Goal: Transaction & Acquisition: Purchase product/service

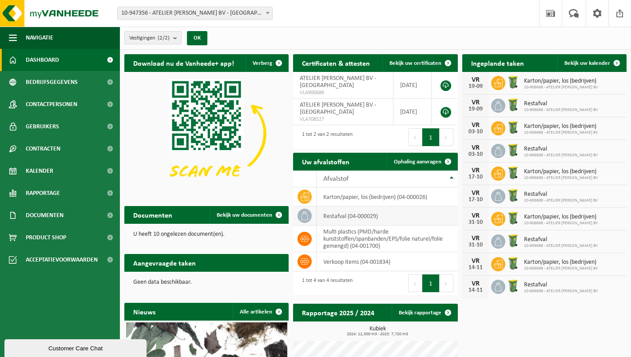
click at [305, 215] on icon at bounding box center [304, 215] width 9 height 9
click at [326, 215] on td "restafval (04-000029)" at bounding box center [387, 215] width 141 height 19
click at [333, 215] on td "restafval (04-000029)" at bounding box center [387, 215] width 141 height 19
click at [305, 214] on icon at bounding box center [304, 215] width 9 height 9
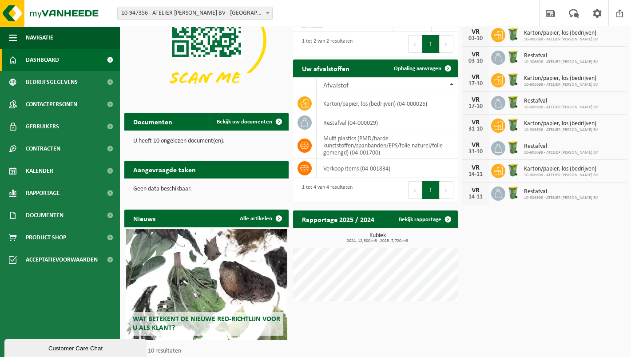
scroll to position [93, 0]
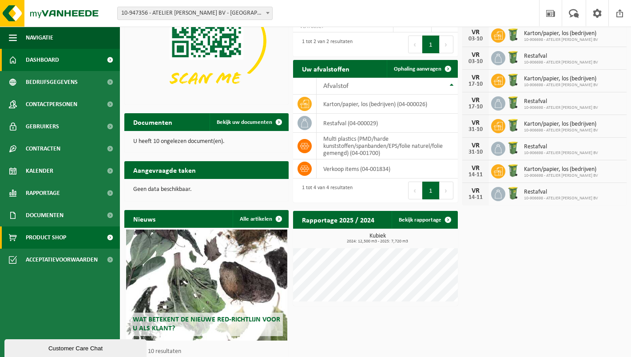
click at [53, 238] on span "Product Shop" at bounding box center [46, 237] width 40 height 22
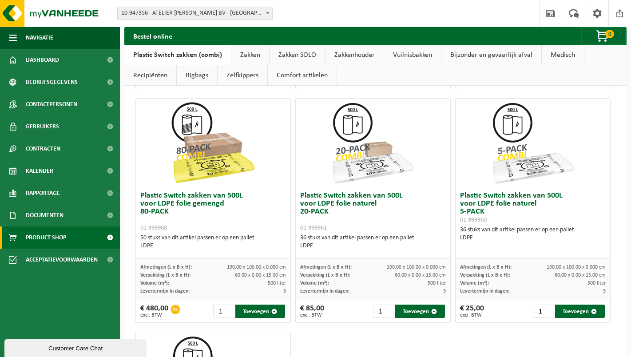
scroll to position [741, 0]
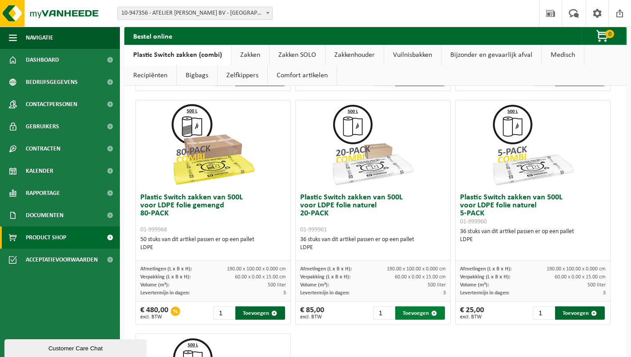
click at [424, 310] on button "Toevoegen" at bounding box center [419, 312] width 49 height 13
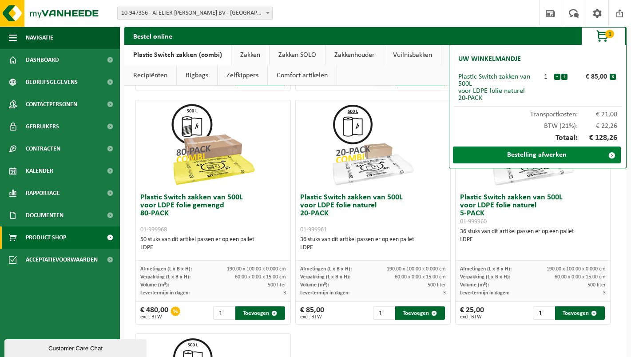
click at [540, 153] on link "Bestelling afwerken" at bounding box center [537, 155] width 168 height 17
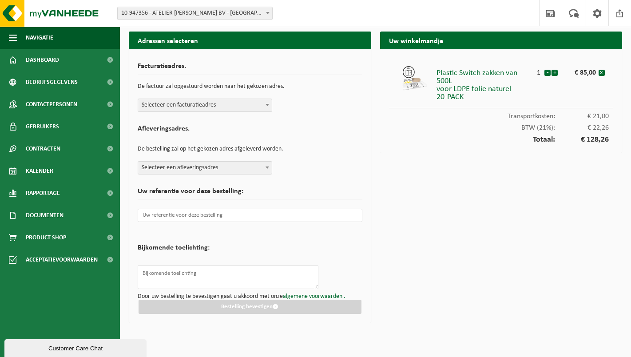
click at [269, 104] on b at bounding box center [267, 105] width 4 height 2
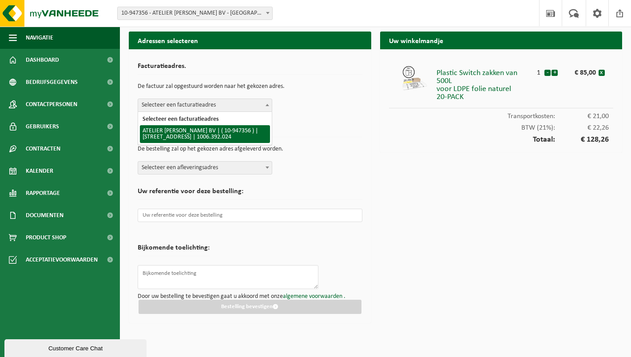
select select "142132"
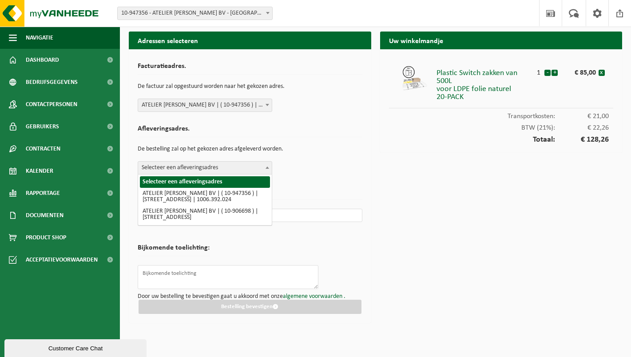
click at [269, 166] on span at bounding box center [267, 168] width 9 height 12
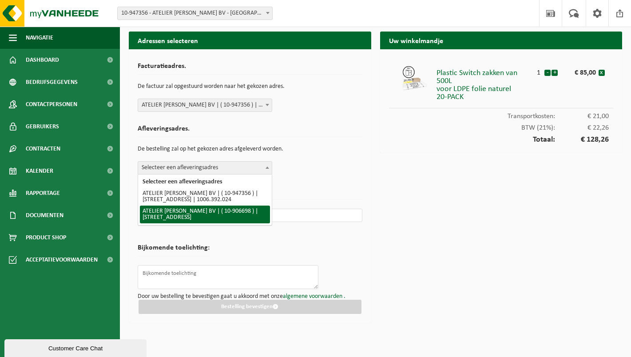
select select "131308"
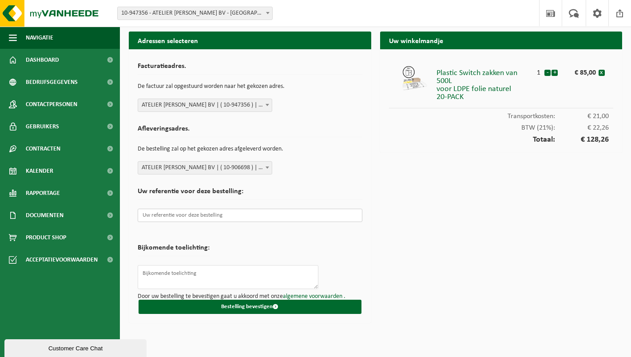
click at [230, 217] on input "text" at bounding box center [250, 215] width 225 height 13
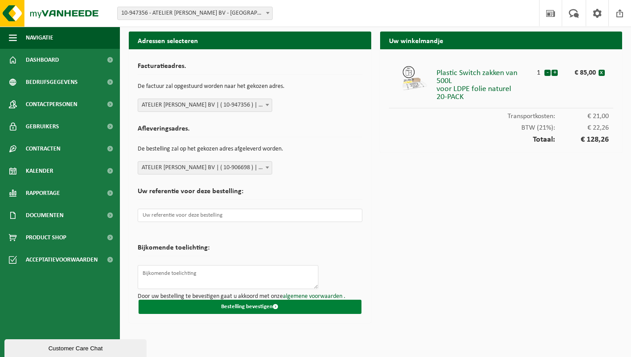
click at [309, 303] on button "Bestelling bevestigen" at bounding box center [250, 307] width 223 height 14
